Goal: Use online tool/utility: Utilize a website feature to perform a specific function

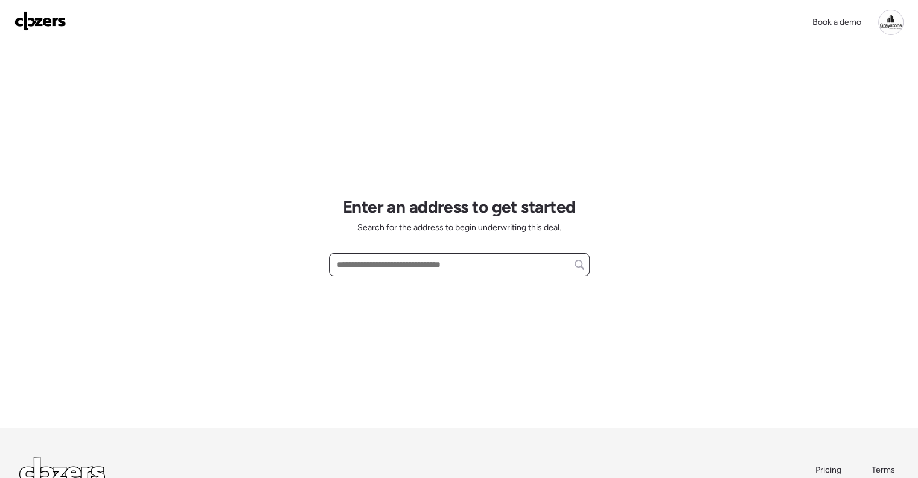
click at [389, 265] on input "text" at bounding box center [460, 264] width 250 height 17
click at [385, 262] on input "text" at bounding box center [460, 264] width 250 height 17
click at [424, 268] on input "text" at bounding box center [460, 264] width 250 height 17
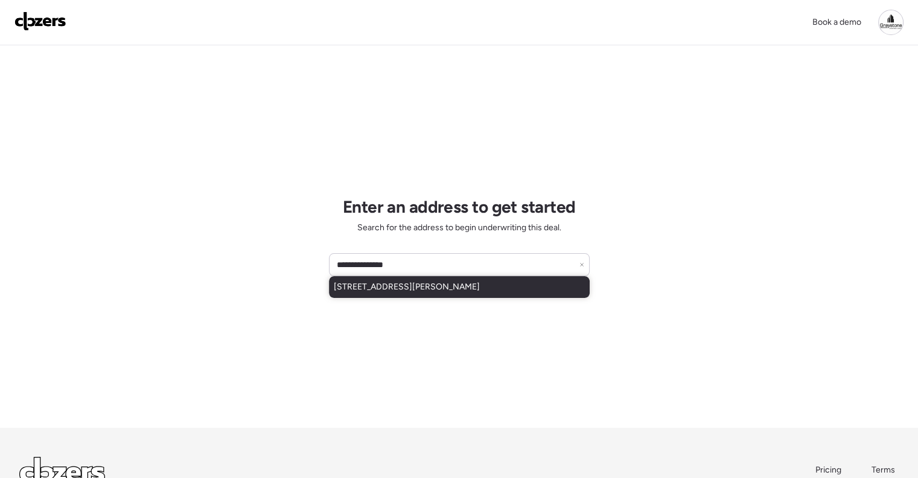
click at [420, 291] on span "[STREET_ADDRESS][PERSON_NAME]" at bounding box center [407, 287] width 146 height 12
type input "**********"
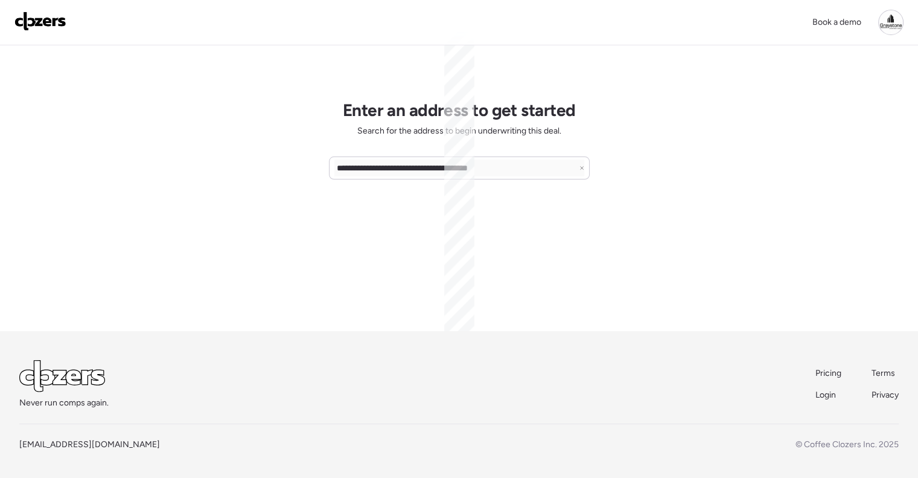
scroll to position [97, 0]
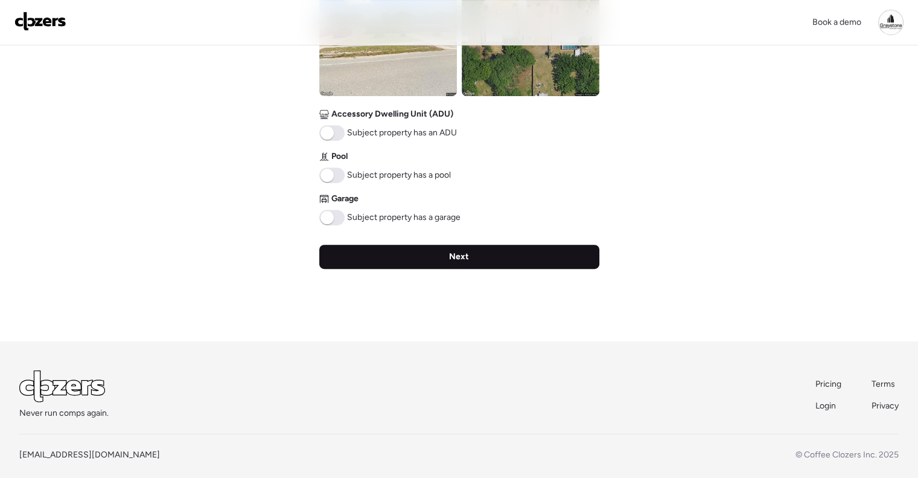
click at [454, 261] on div "Next" at bounding box center [459, 257] width 280 height 24
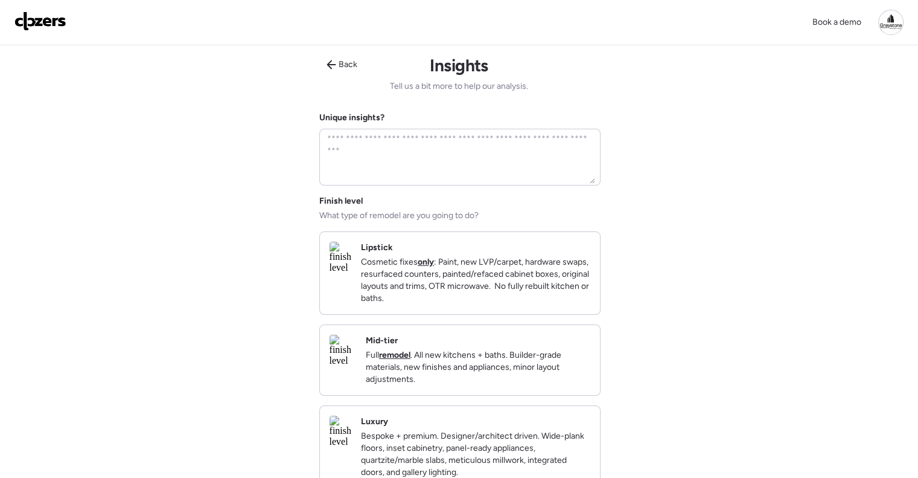
click at [504, 354] on div "Mid-tier Full remodel . All new kitchens + baths. Builder-grade materials, new …" at bounding box center [478, 360] width 225 height 51
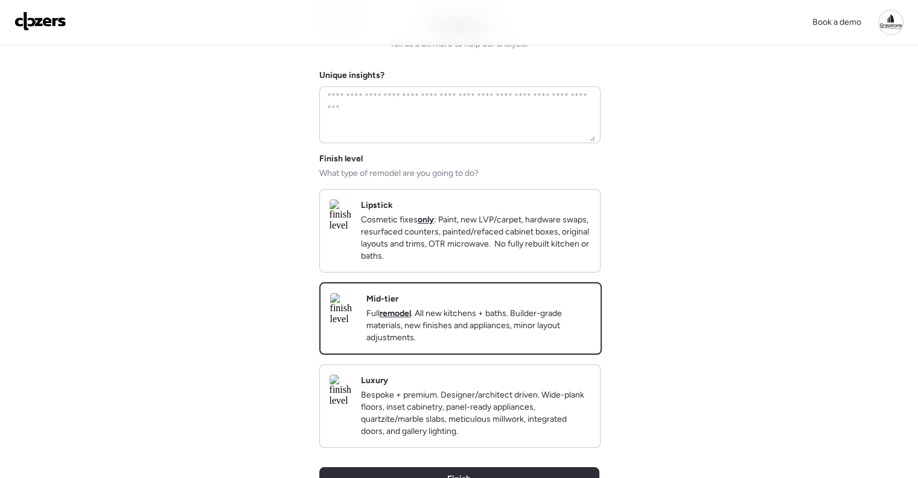
scroll to position [181, 0]
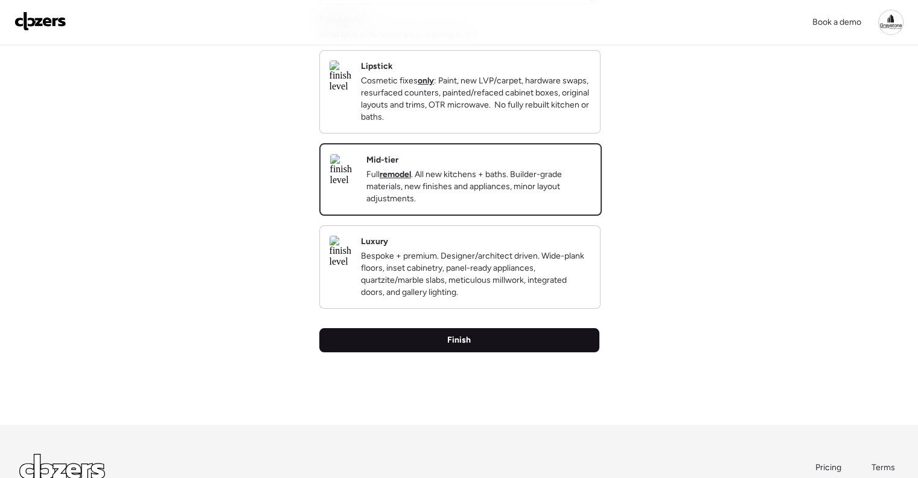
click at [489, 349] on div "Finish" at bounding box center [459, 340] width 280 height 24
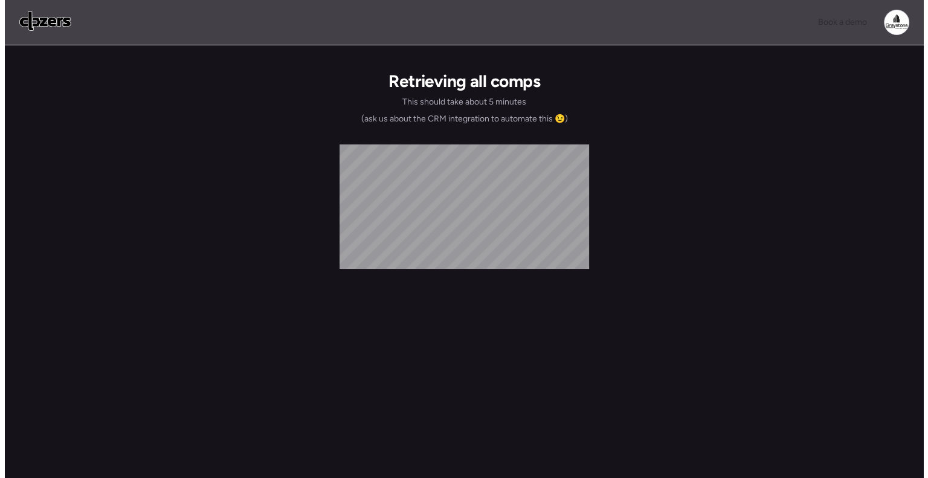
scroll to position [0, 0]
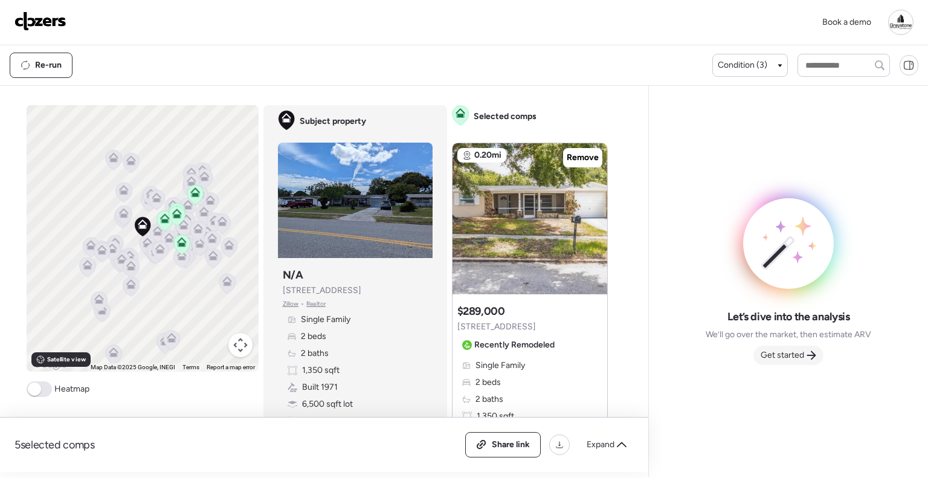
click at [778, 345] on div "Get started" at bounding box center [788, 354] width 70 height 19
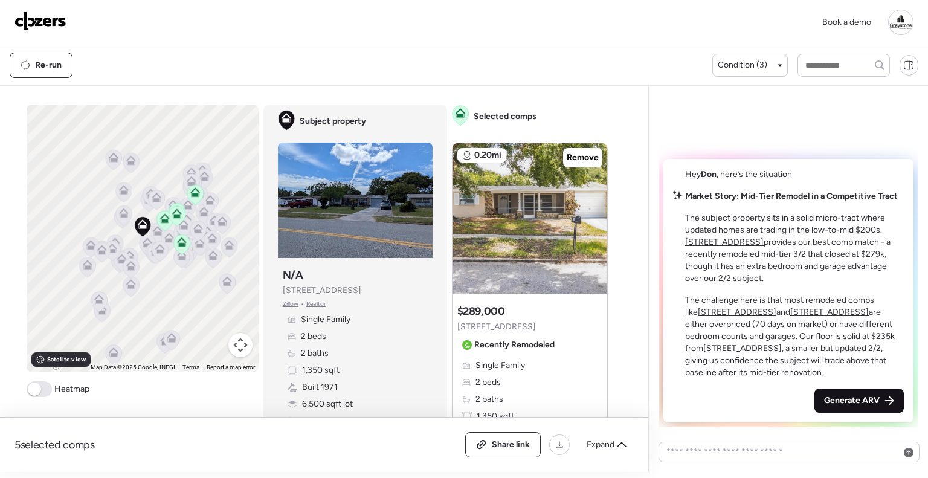
click at [841, 396] on span "Generate ARV" at bounding box center [852, 400] width 56 height 12
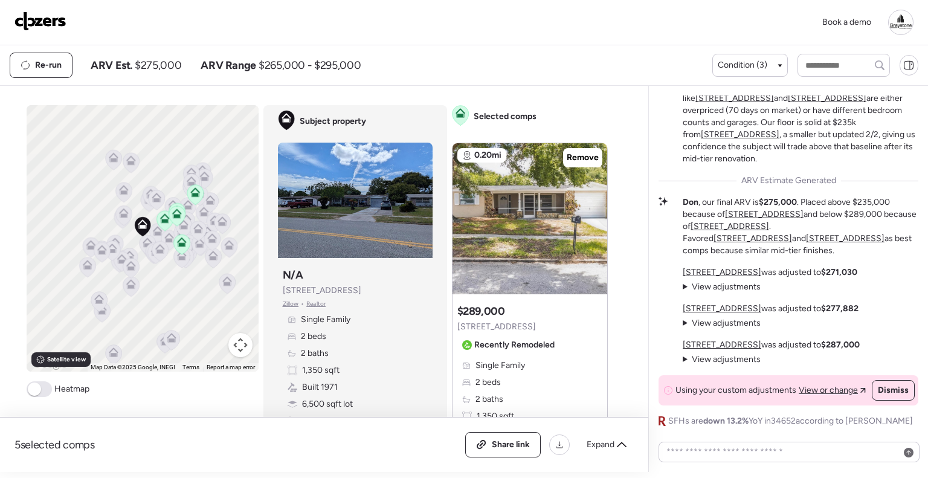
click at [29, 14] on img at bounding box center [40, 20] width 52 height 19
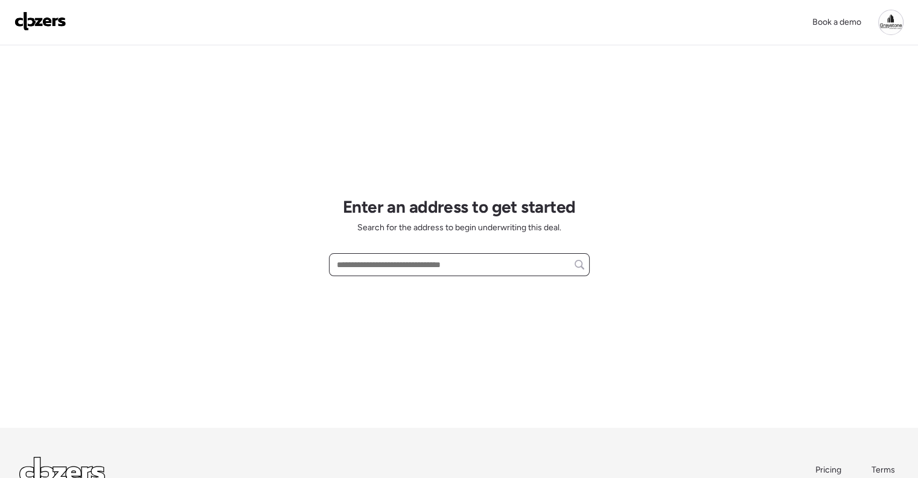
click at [411, 269] on input "text" at bounding box center [460, 264] width 250 height 17
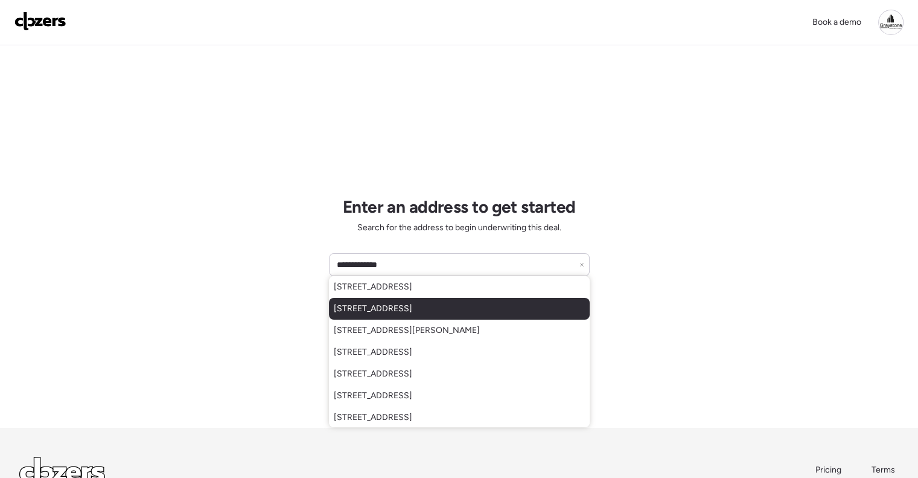
click at [411, 311] on span "[STREET_ADDRESS]" at bounding box center [373, 309] width 79 height 12
type input "**********"
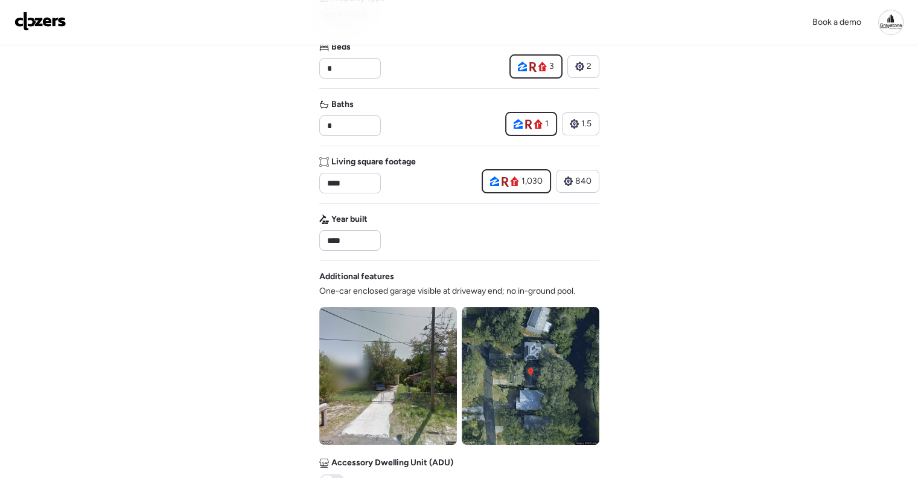
scroll to position [302, 0]
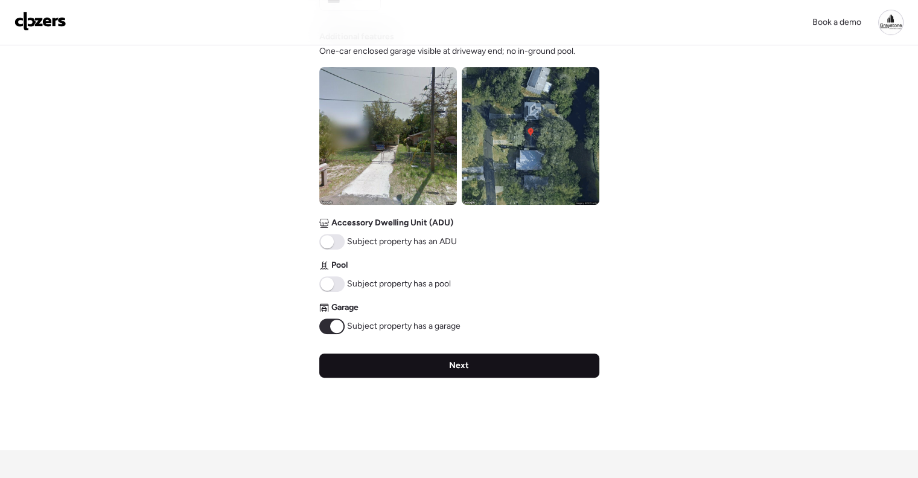
click at [467, 367] on span "Next" at bounding box center [459, 365] width 20 height 12
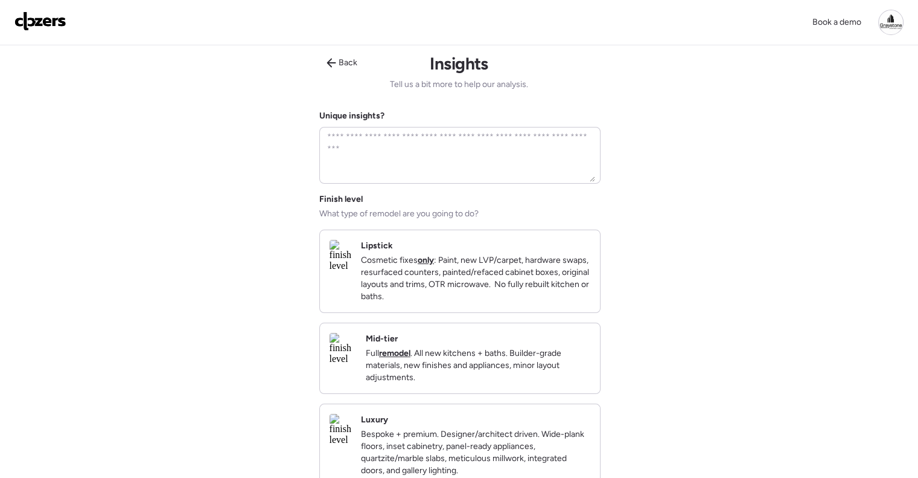
scroll to position [0, 0]
click at [527, 350] on div "Mid-tier Full remodel . All new kitchens + baths. Builder-grade materials, new …" at bounding box center [478, 360] width 225 height 51
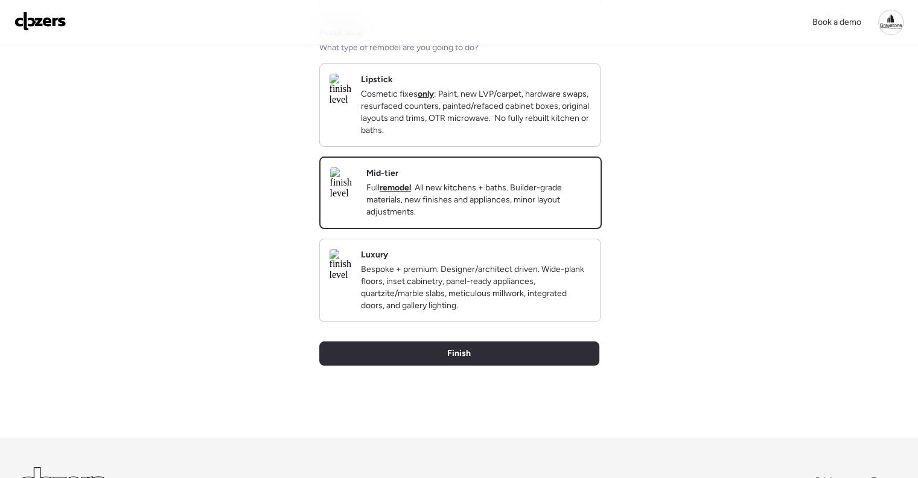
scroll to position [242, 0]
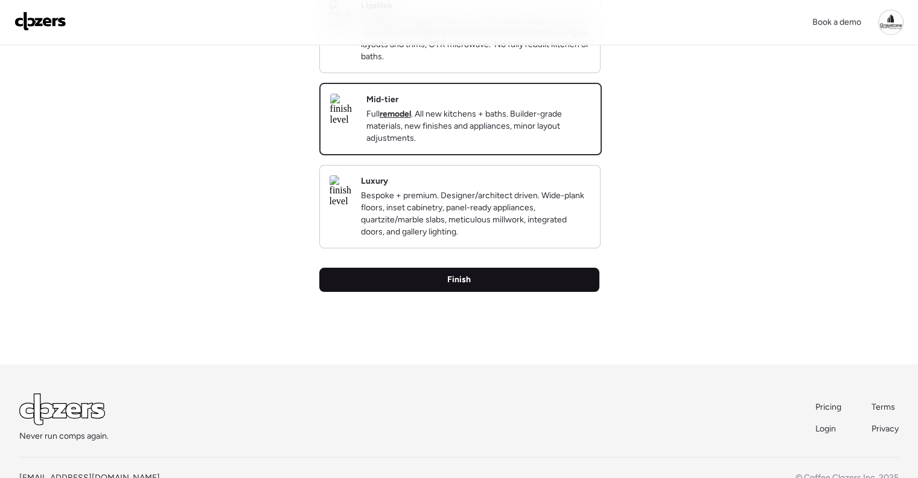
click at [502, 292] on div "Finish" at bounding box center [459, 280] width 280 height 24
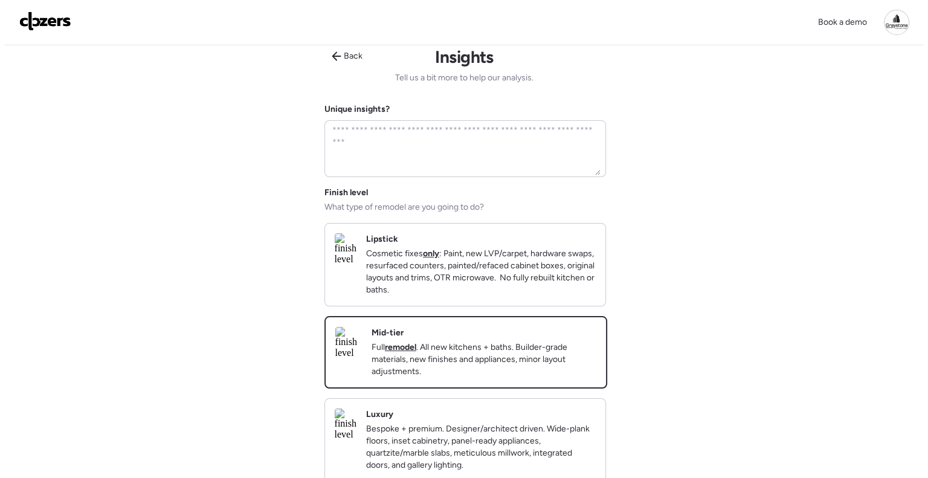
scroll to position [0, 0]
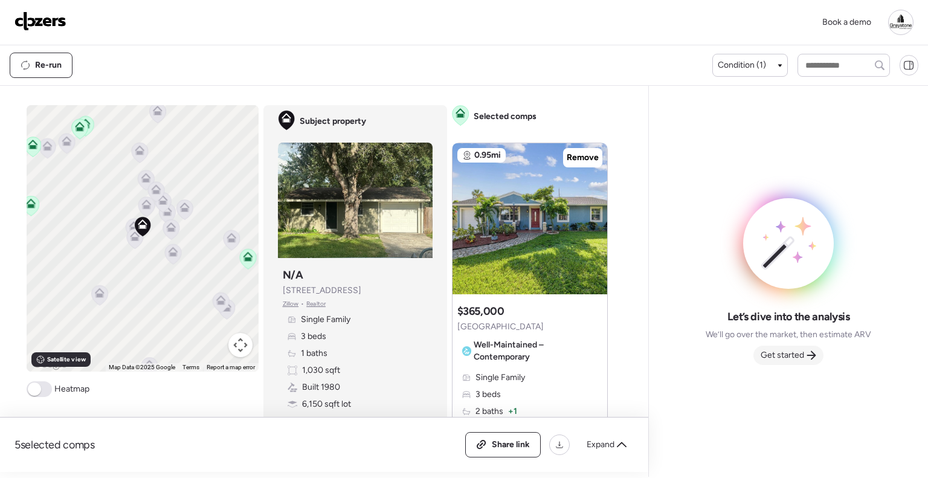
click at [796, 350] on span "Get started" at bounding box center [781, 355] width 43 height 12
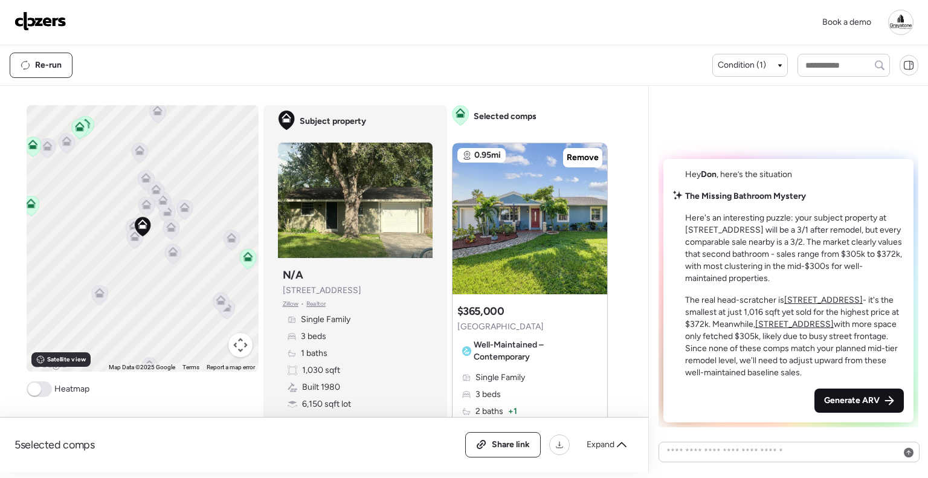
click at [851, 405] on span "Generate ARV" at bounding box center [852, 400] width 56 height 12
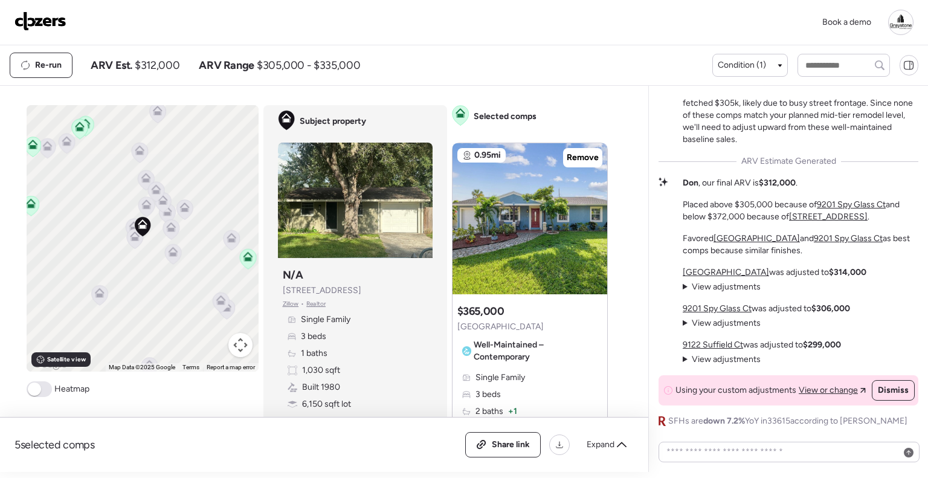
drag, startPoint x: 608, startPoint y: 27, endPoint x: 603, endPoint y: 36, distance: 10.3
click at [606, 30] on div "Book a demo" at bounding box center [463, 22] width 899 height 25
click at [454, 19] on div "Book a demo" at bounding box center [463, 22] width 899 height 25
click at [466, 51] on div "Re-run ARV Est. $312,000 ARV Range $305,000 - $335,000 Condition (1)" at bounding box center [464, 65] width 928 height 40
click at [484, 36] on div "Book a demo" at bounding box center [464, 22] width 928 height 45
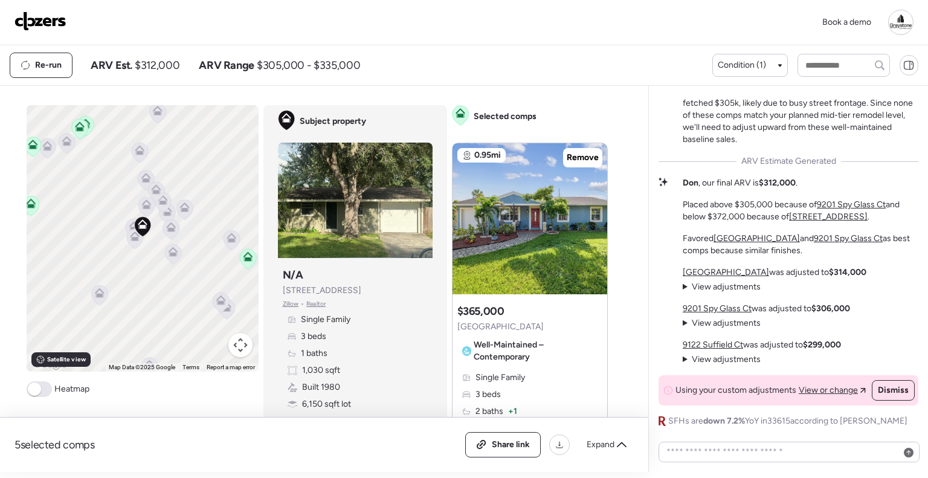
click at [484, 33] on div "Book a demo" at bounding box center [463, 22] width 899 height 25
click at [489, 29] on div "Book a demo" at bounding box center [463, 22] width 899 height 25
click at [469, 37] on div "Book a demo" at bounding box center [464, 22] width 928 height 45
click at [511, 42] on div "Book a demo" at bounding box center [464, 22] width 928 height 45
